Goal: Task Accomplishment & Management: Use online tool/utility

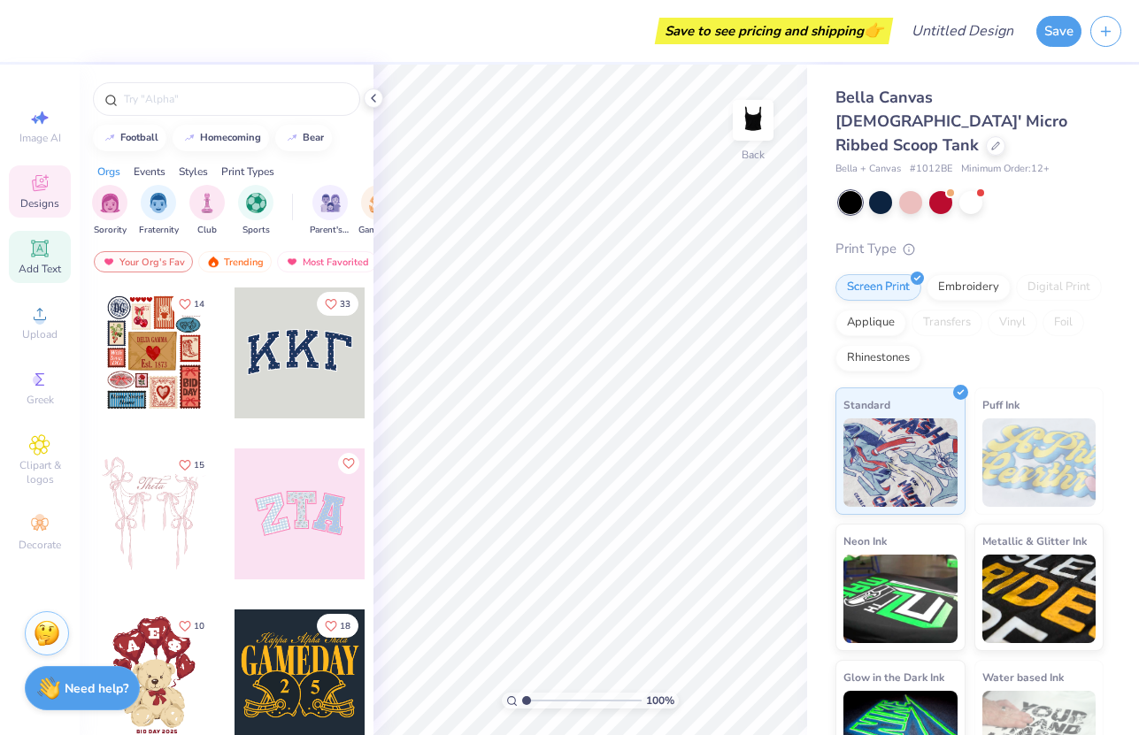
click at [29, 278] on div "Add Text" at bounding box center [40, 257] width 62 height 52
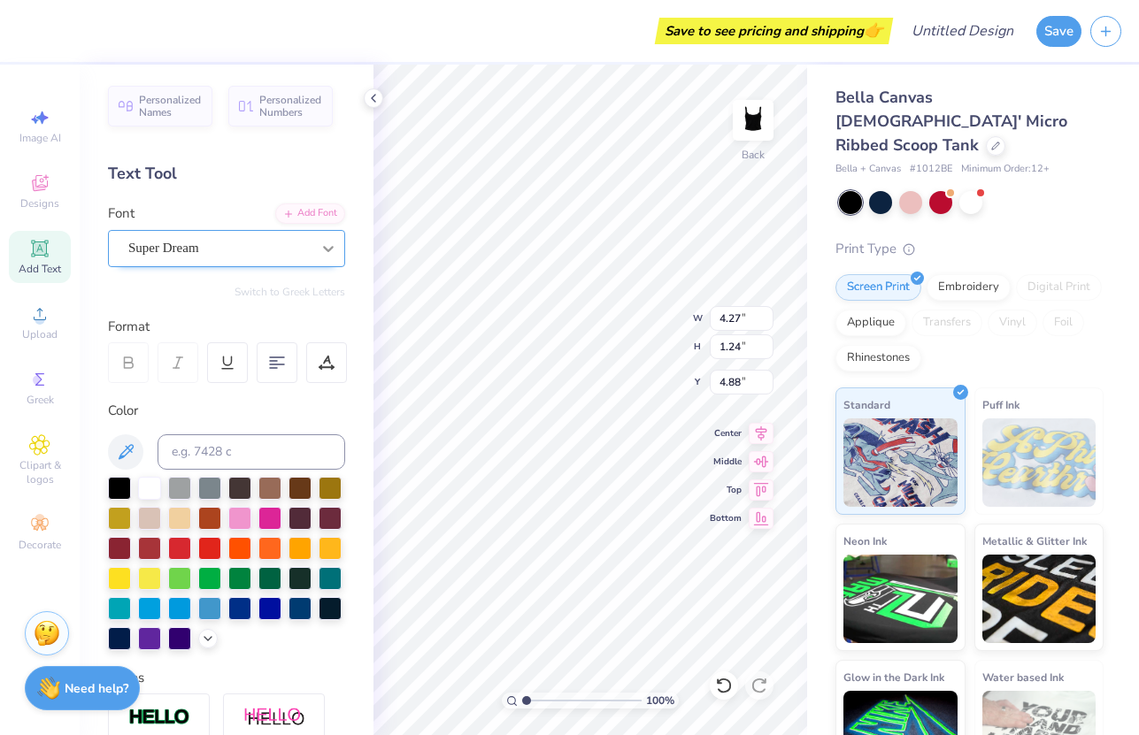
click at [315, 256] on div at bounding box center [328, 249] width 32 height 32
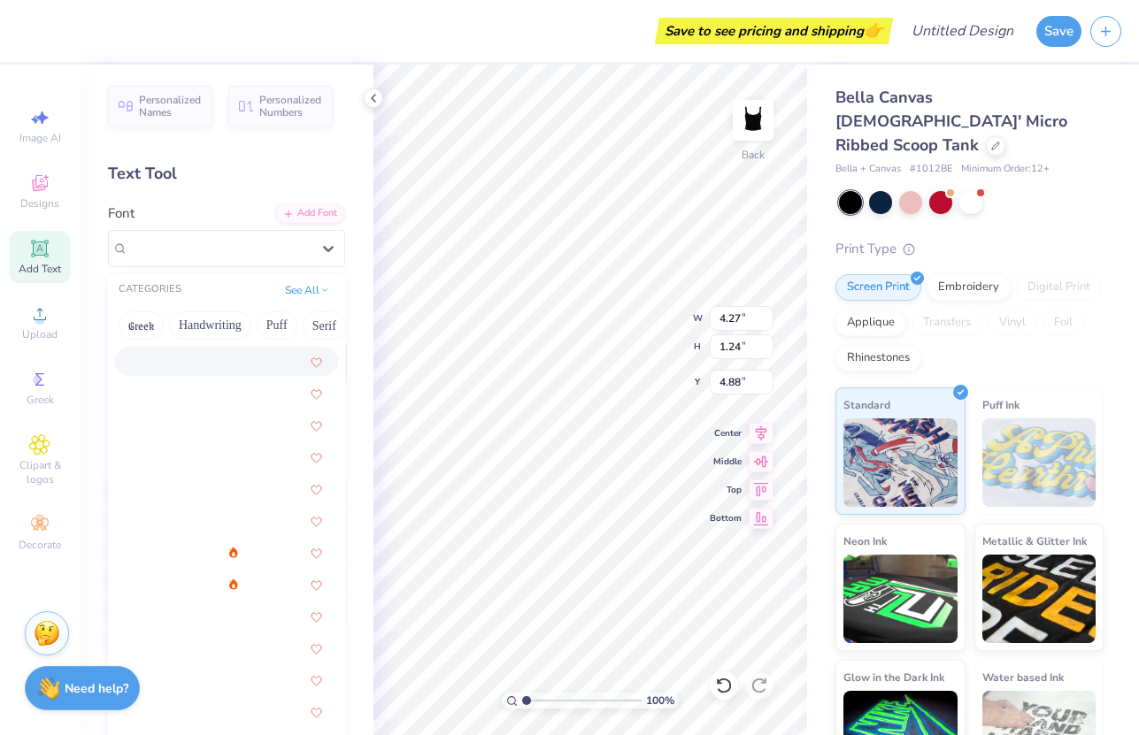
scroll to position [2182, 0]
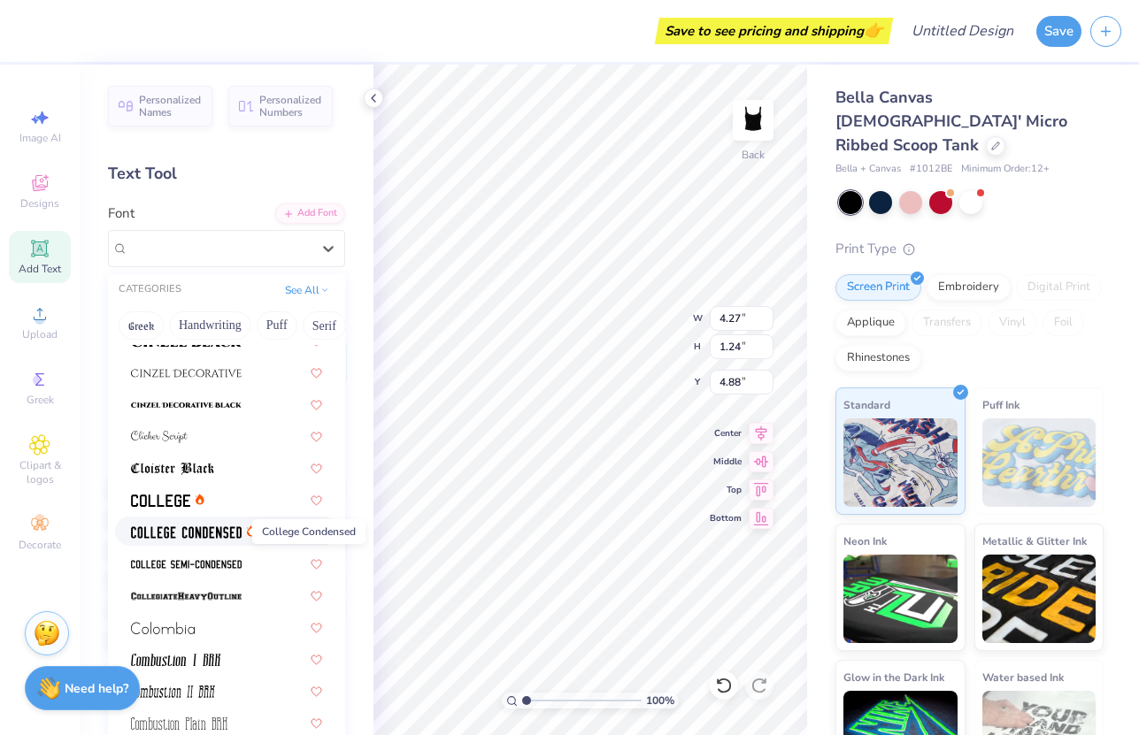
click at [231, 535] on img at bounding box center [186, 532] width 111 height 12
type input "3.19"
type input "1.21"
type input "4.90"
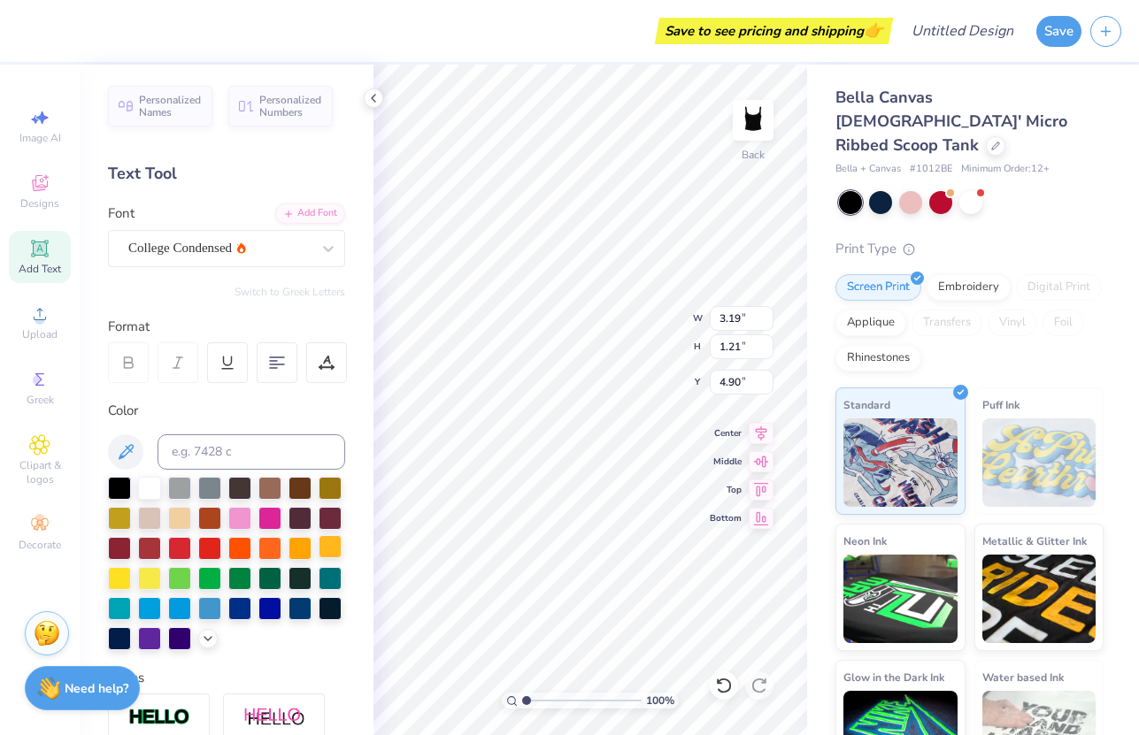
scroll to position [0, 6]
type textarea "Slaveto the Rythem"
type textarea "Slaveto the Rythym"
type input "5.97"
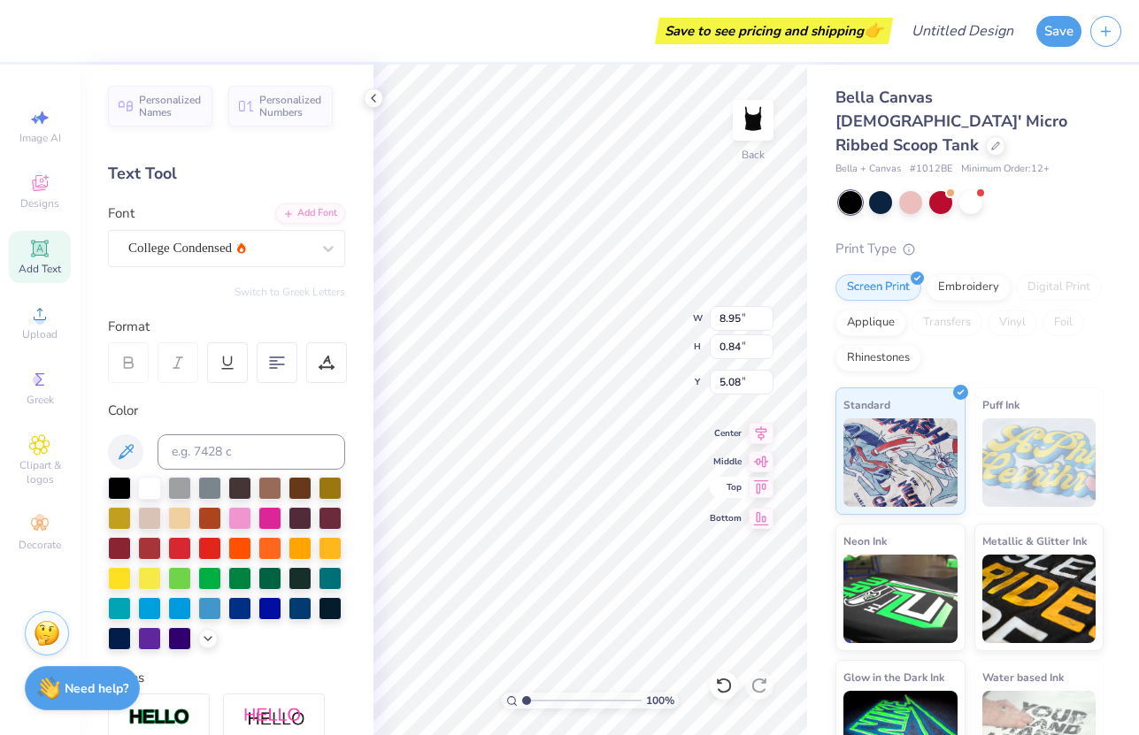
type input "0.56"
type input "2.00"
type textarea "Slave to the Rythym"
click at [249, 236] on div at bounding box center [219, 248] width 182 height 24
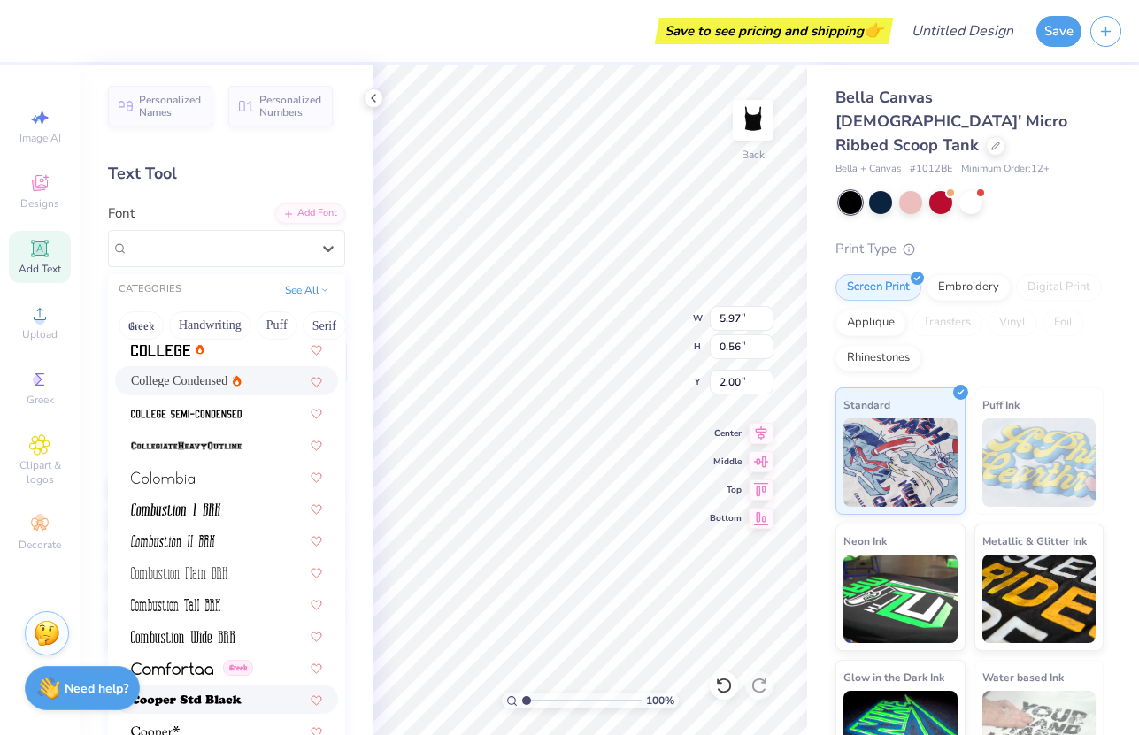
scroll to position [2278, 0]
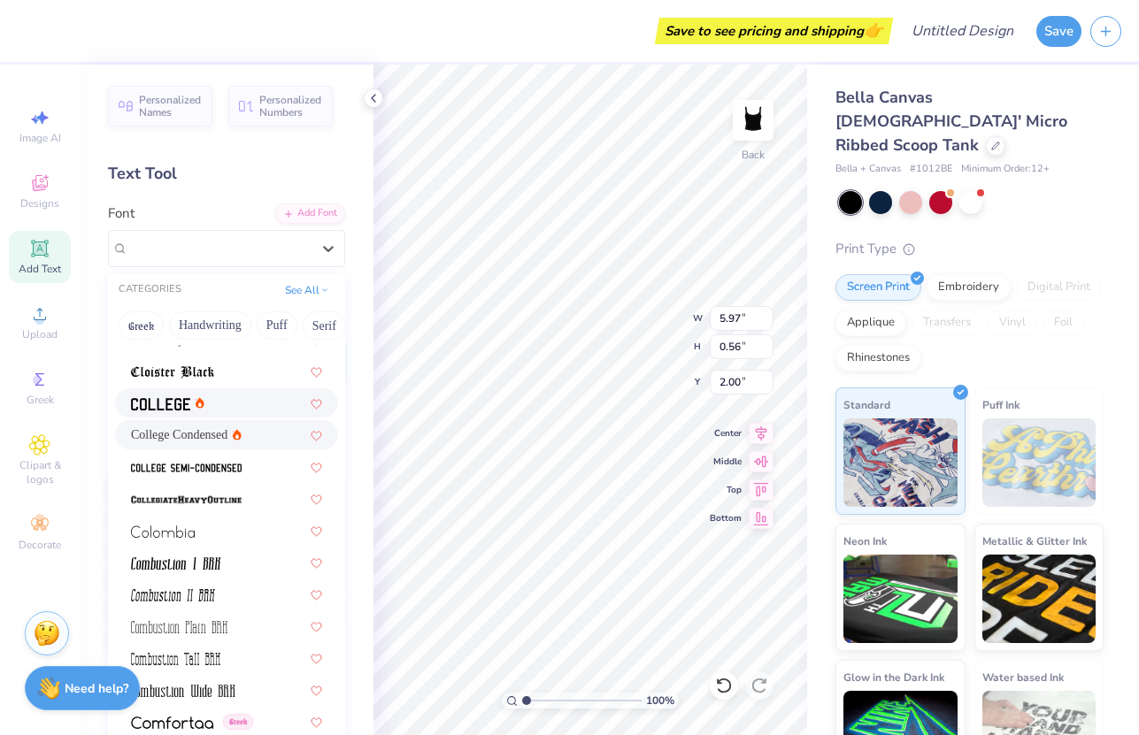
click at [201, 397] on icon at bounding box center [200, 403] width 9 height 12
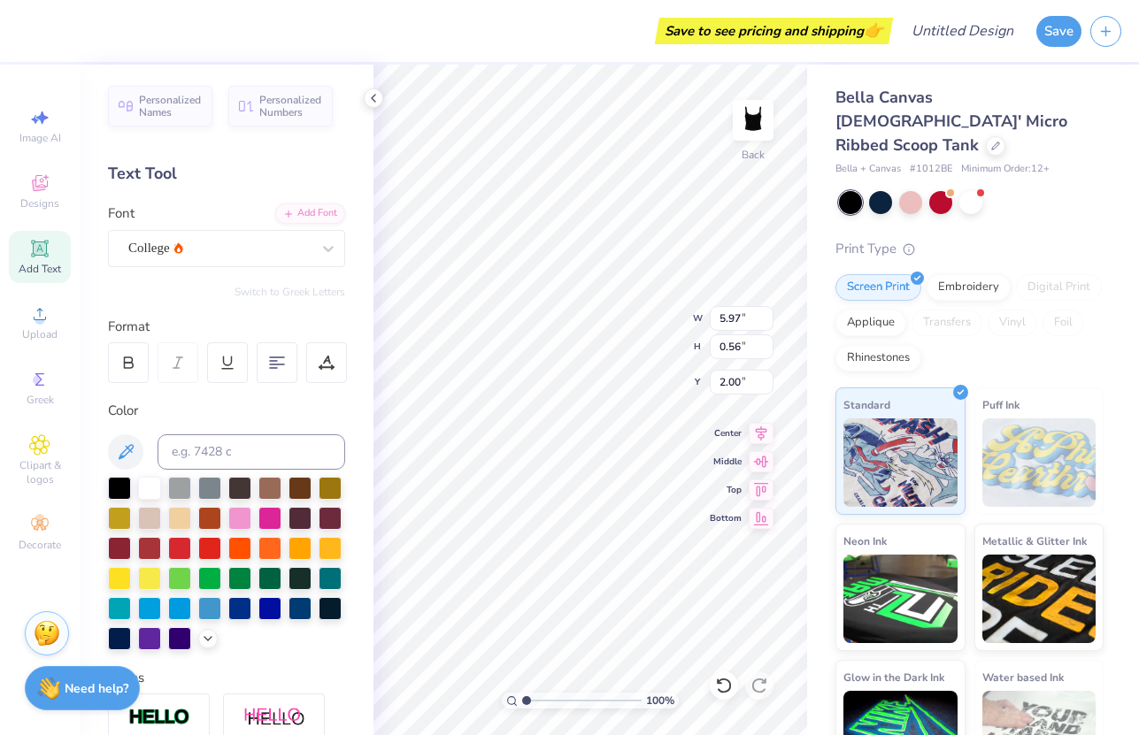
scroll to position [0, 6]
type input "2.77"
click at [832, 496] on div "Save to see pricing and shipping 👉 Design Title Save Image AI Designs Add Text …" at bounding box center [569, 367] width 1139 height 735
type textarea "Slave to the Rythym"
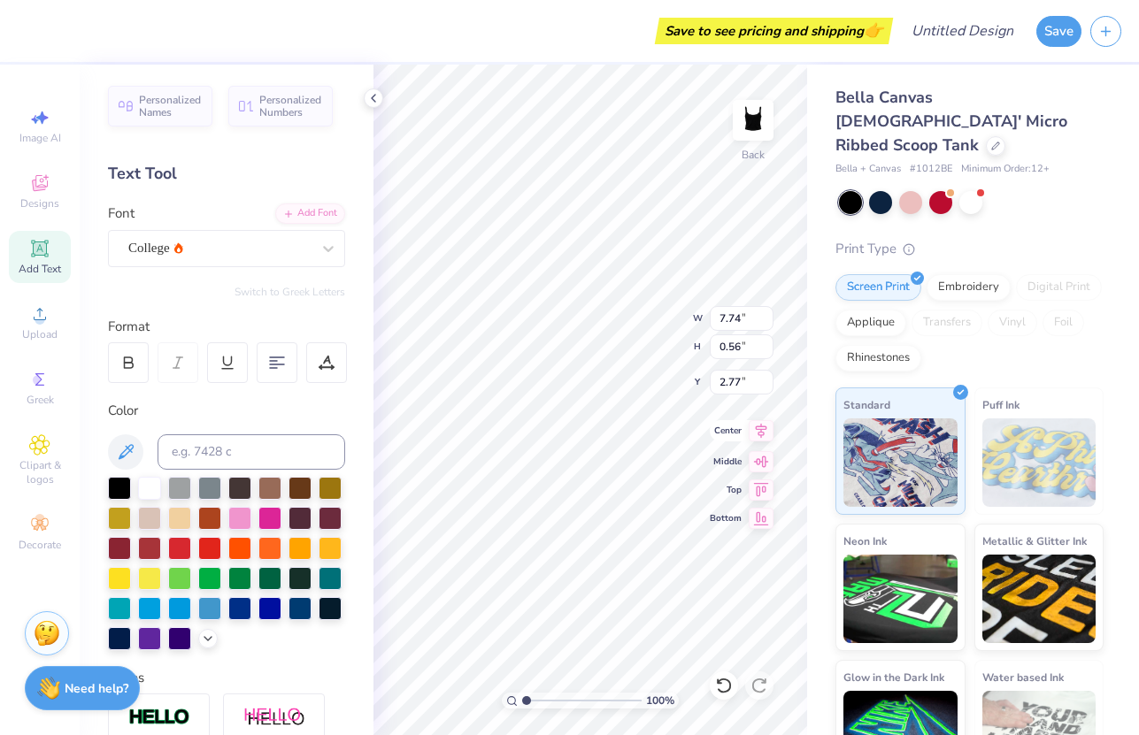
scroll to position [1, 1]
click at [763, 455] on icon at bounding box center [761, 459] width 25 height 21
type input "4.73"
click at [276, 362] on icon at bounding box center [277, 363] width 16 height 16
type input "6.37"
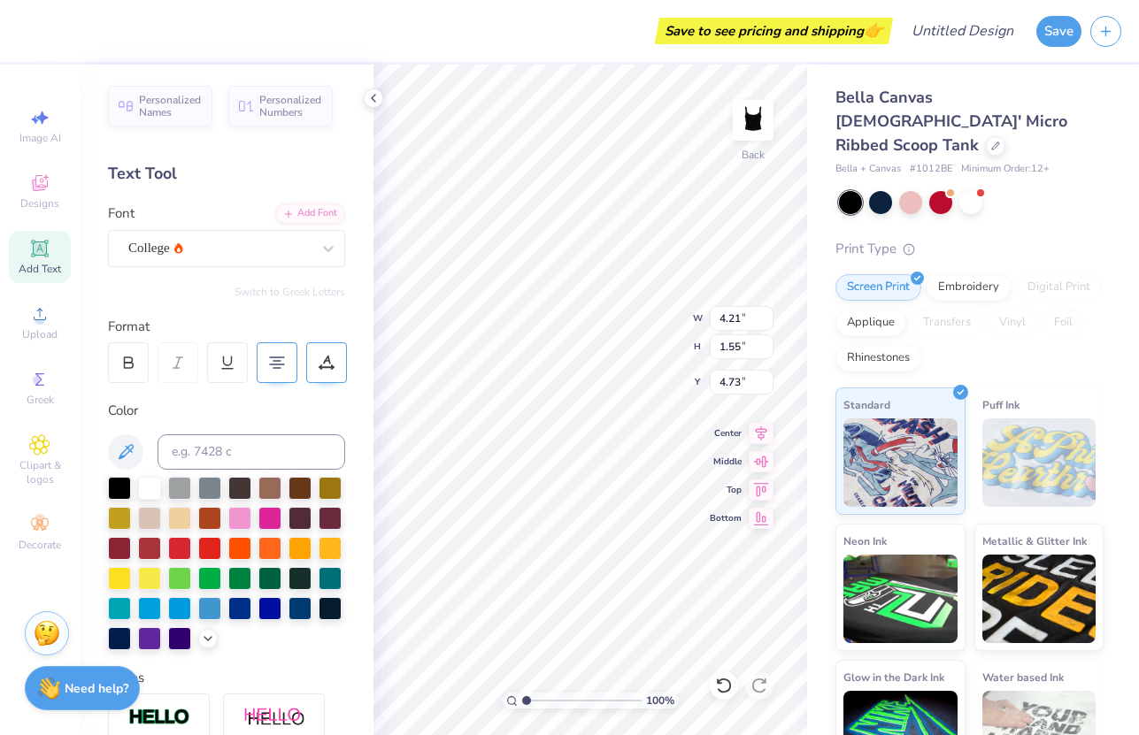
type input "2.34"
type input "1.10"
click at [720, 454] on div "100 % Back W 6.37 6.37 " H 2.34 2.34 " Y 1.10 1.10 " Center Middle Top Bottom" at bounding box center [590, 400] width 434 height 671
type input "7.90"
type input "2.90"
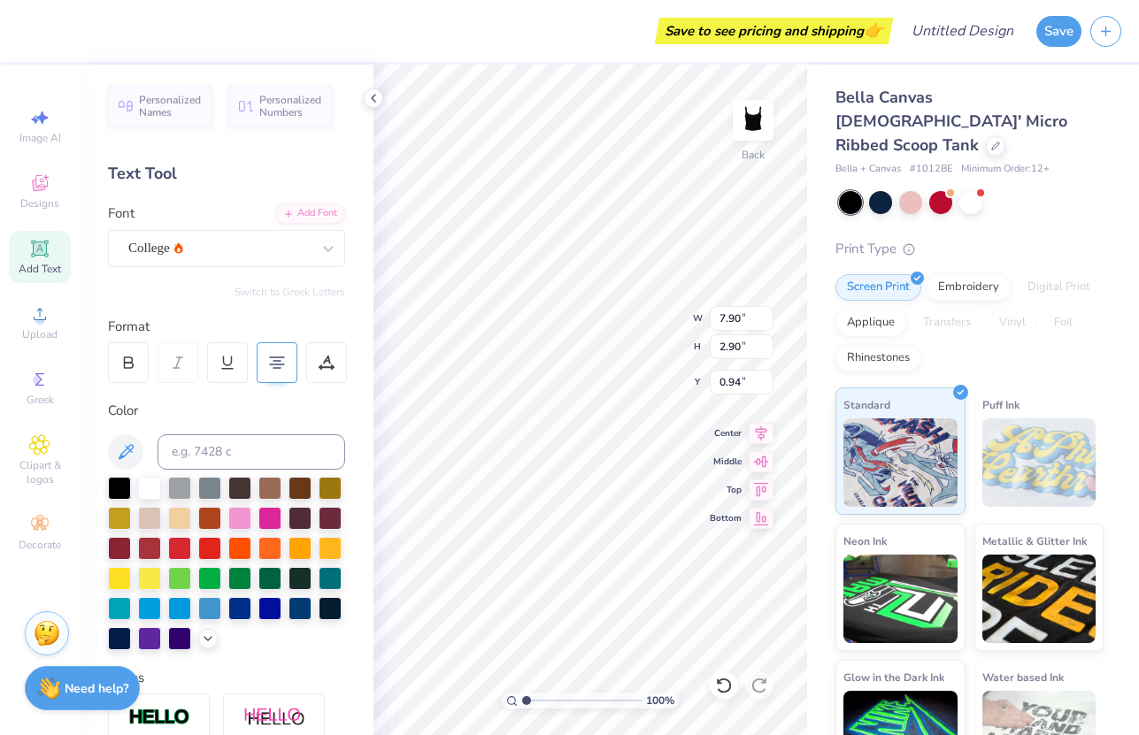
type input "0.94"
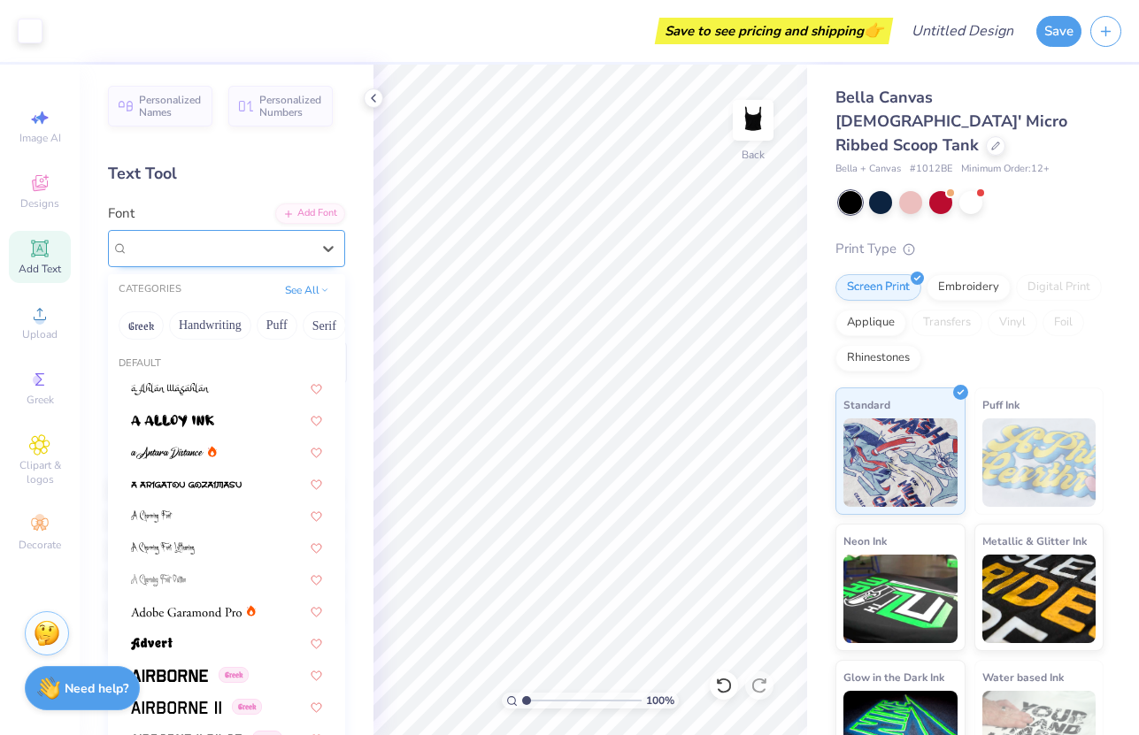
click at [310, 239] on div "College" at bounding box center [220, 247] width 186 height 27
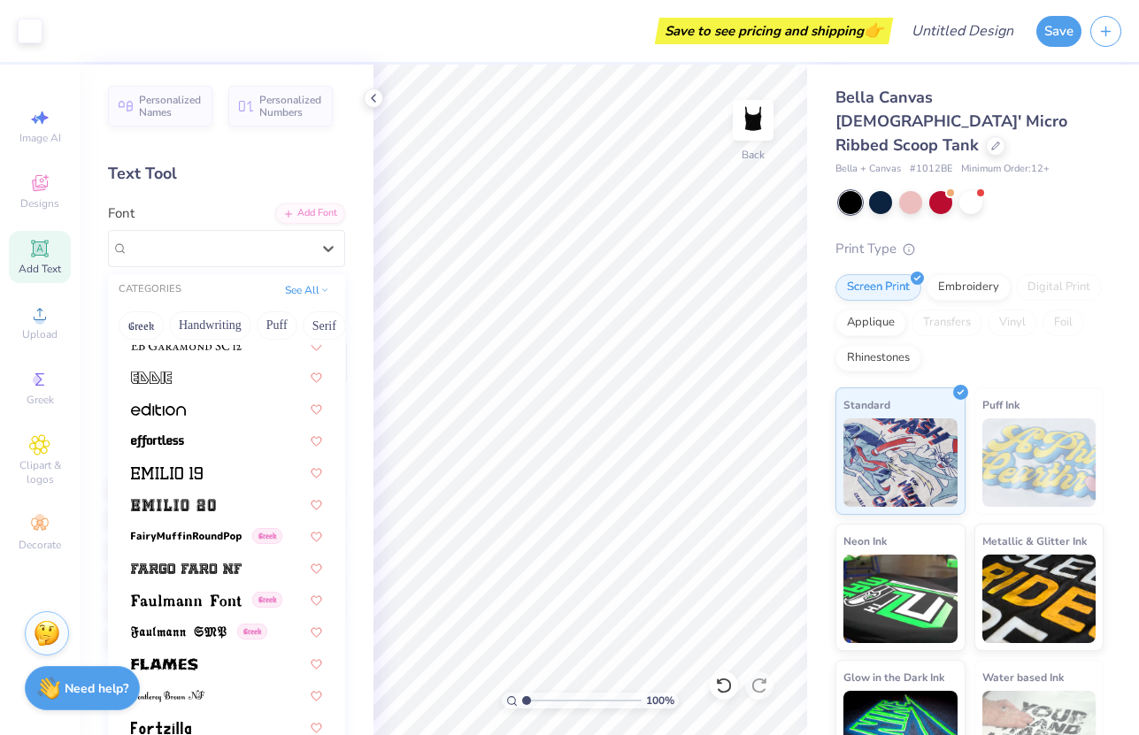
scroll to position [3521, 0]
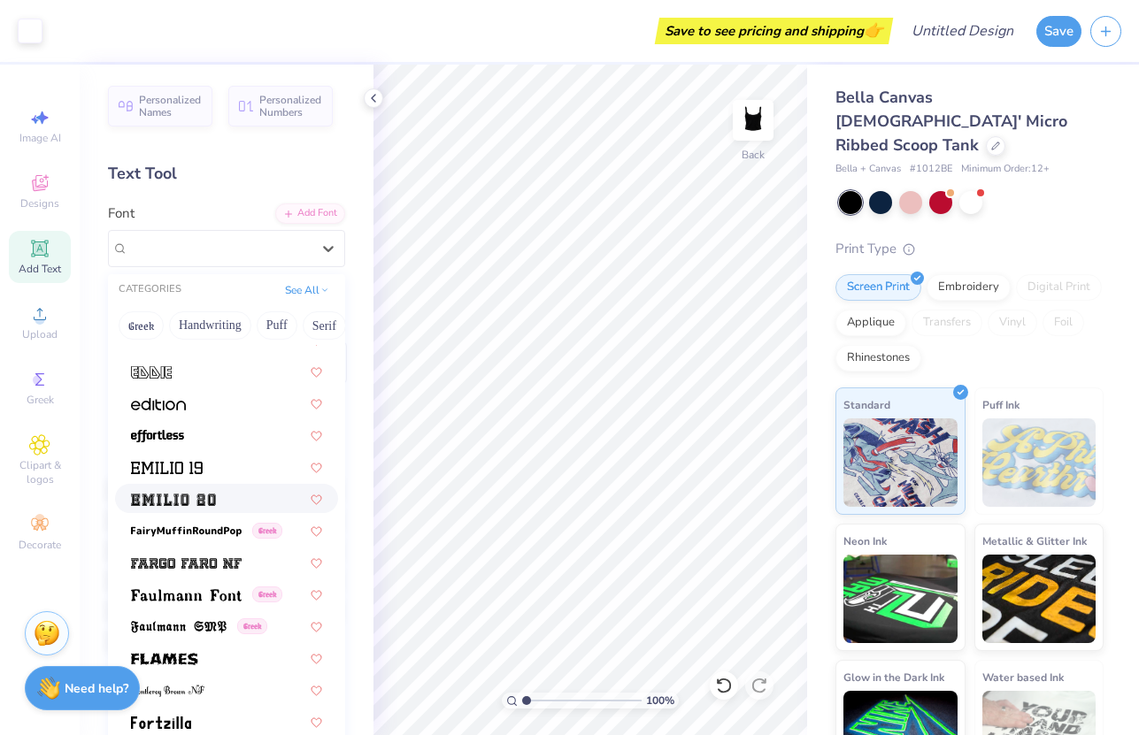
click at [194, 504] on img at bounding box center [173, 500] width 85 height 12
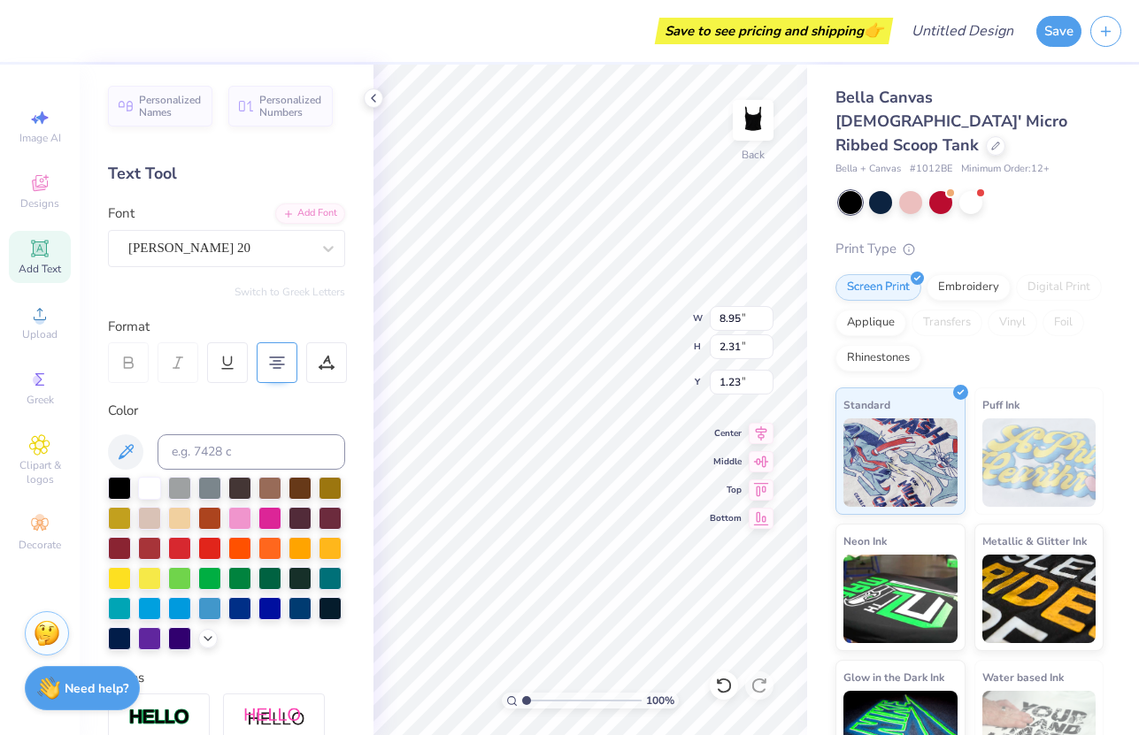
scroll to position [0, 3]
type textarea "Slave to the Rythym"
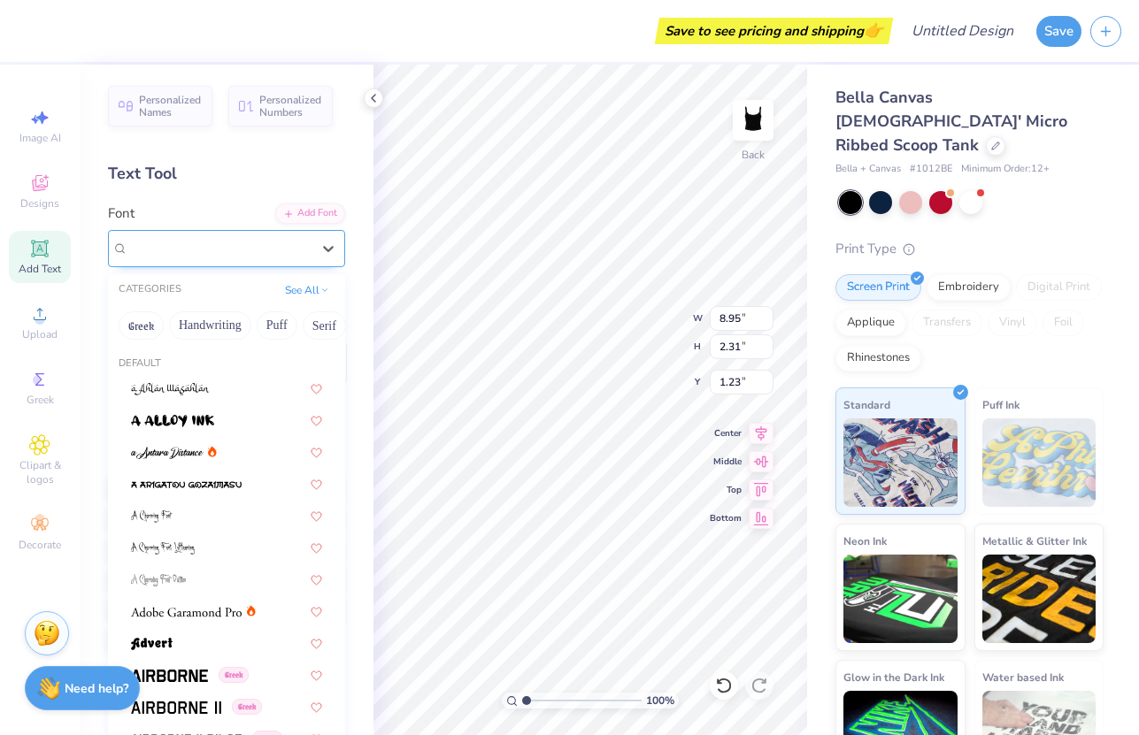
click at [284, 258] on div at bounding box center [219, 248] width 182 height 24
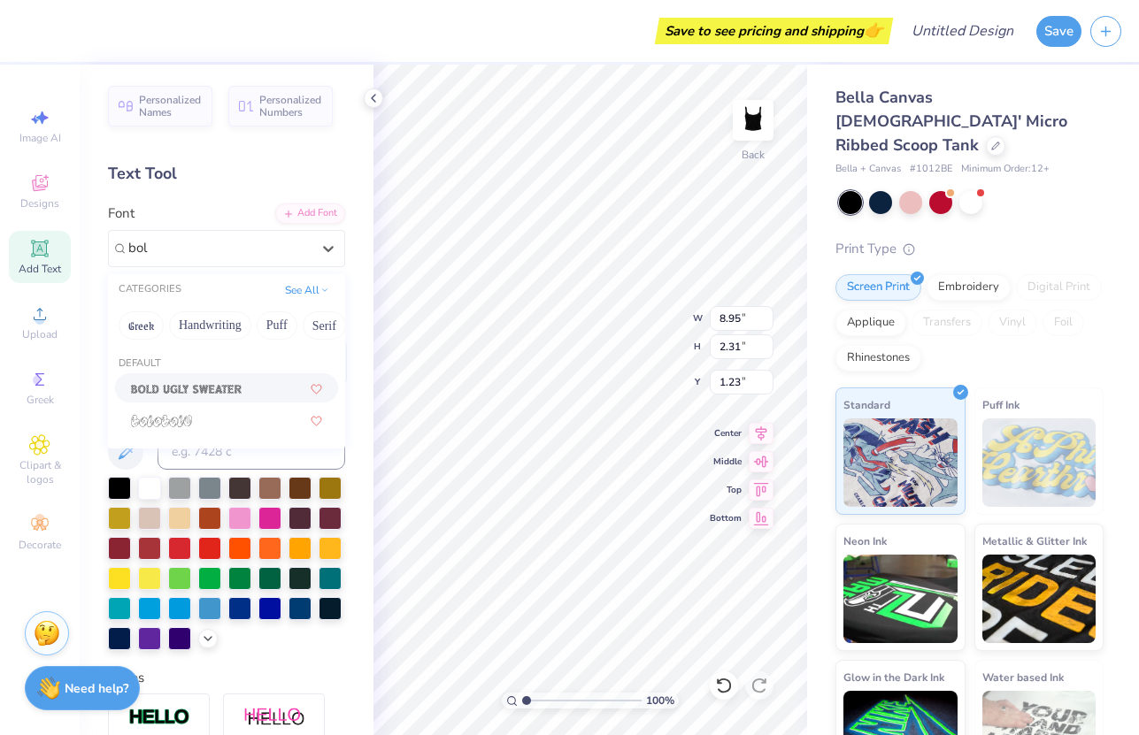
scroll to position [0, 0]
type input "bold"
